Goal: Transaction & Acquisition: Download file/media

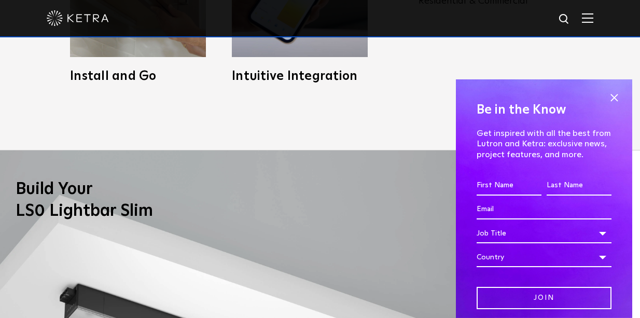
scroll to position [675, 0]
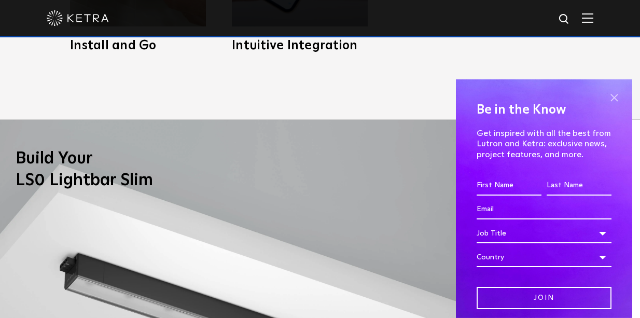
click at [608, 95] on span at bounding box center [615, 98] width 16 height 16
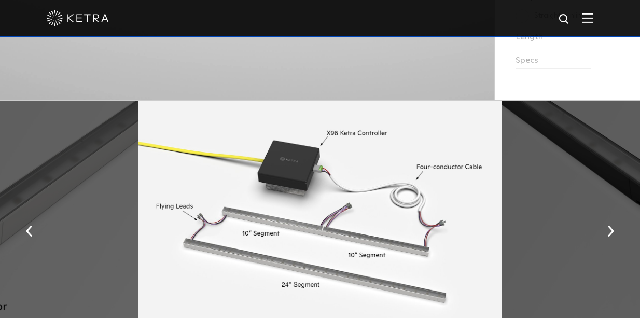
scroll to position [1038, 0]
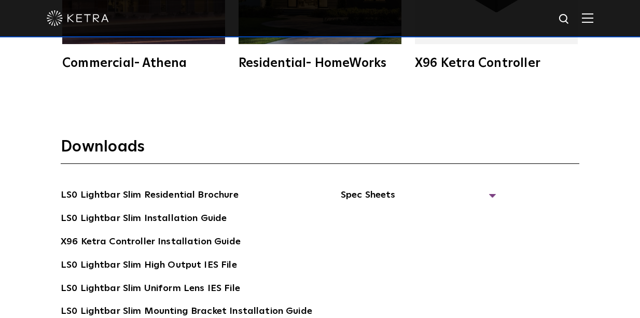
scroll to position [1712, 0]
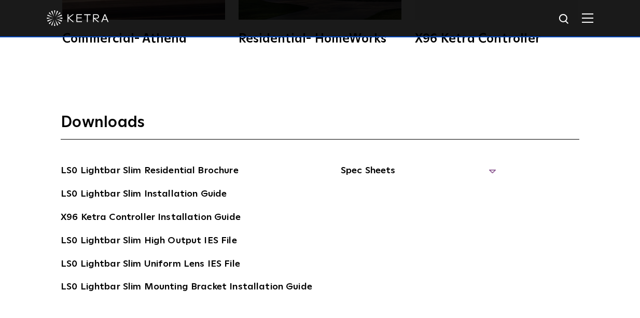
click at [483, 168] on span "Spec Sheets" at bounding box center [419, 174] width 156 height 23
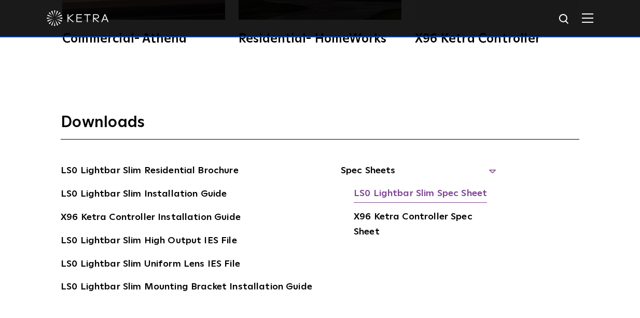
click at [463, 191] on link "LS0 Lightbar Slim Spec Sheet" at bounding box center [420, 194] width 133 height 17
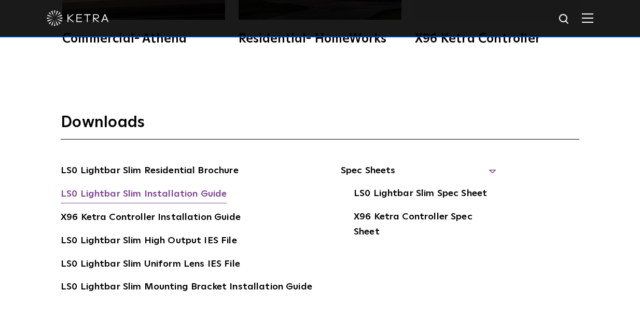
click at [161, 195] on link "LS0 Lightbar Slim Installation Guide" at bounding box center [144, 195] width 166 height 17
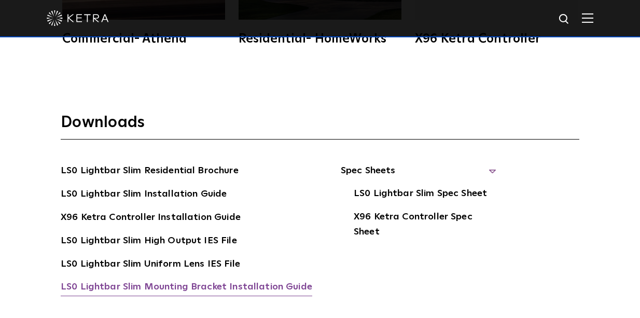
click at [188, 286] on link "LS0 Lightbar Slim Mounting Bracket Installation Guide" at bounding box center [187, 288] width 252 height 17
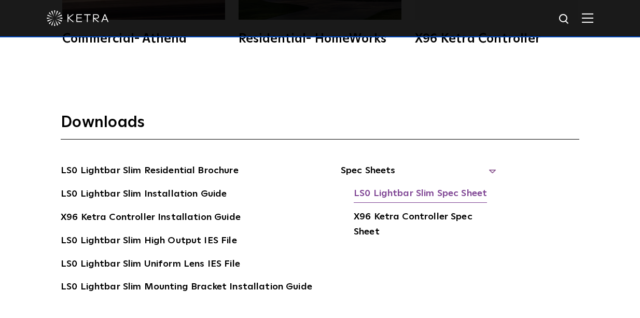
click at [388, 191] on link "LS0 Lightbar Slim Spec Sheet" at bounding box center [420, 194] width 133 height 17
